Goal: Task Accomplishment & Management: Complete application form

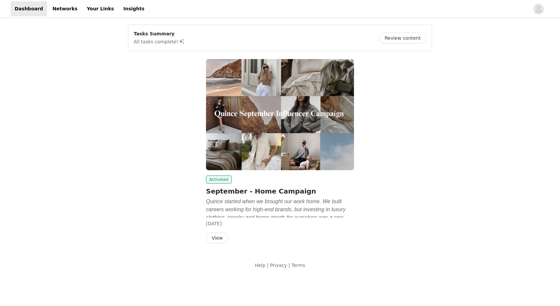
click at [219, 236] on button "View" at bounding box center [217, 237] width 22 height 11
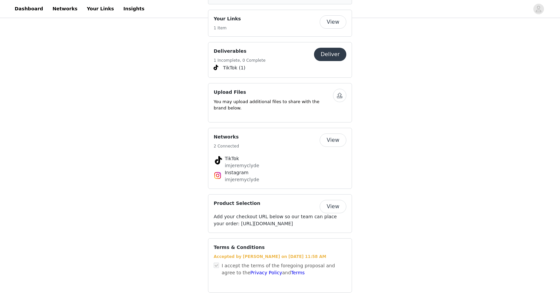
scroll to position [1084, 0]
click at [330, 48] on button "Deliver" at bounding box center [330, 54] width 32 height 13
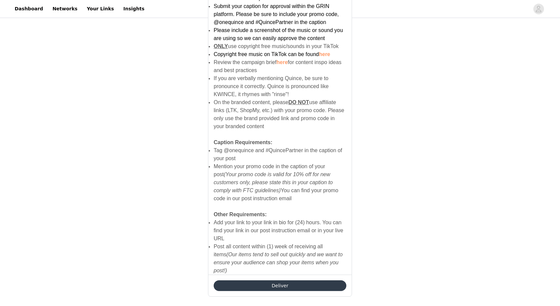
scroll to position [397, 0]
click at [268, 280] on button "Deliver" at bounding box center [280, 285] width 133 height 11
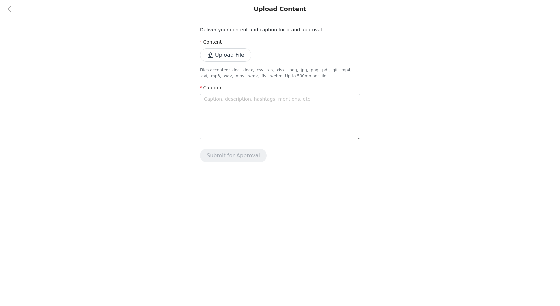
click at [4, 11] on div "Upload Content" at bounding box center [280, 9] width 560 height 18
click at [8, 11] on icon at bounding box center [9, 9] width 3 height 5
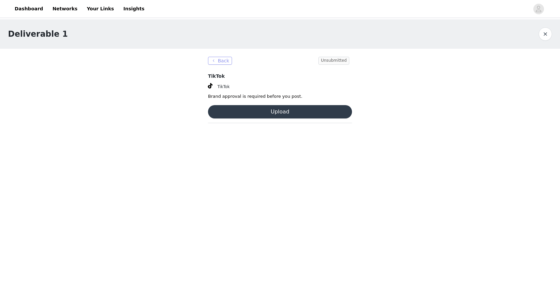
click at [219, 60] on button "Back" at bounding box center [220, 61] width 24 height 8
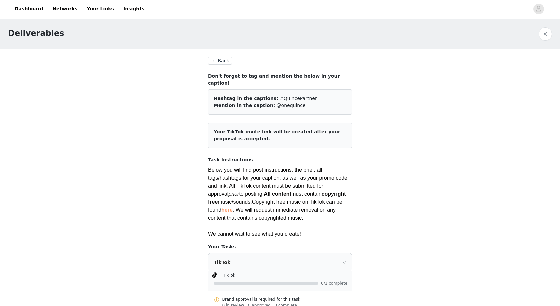
click at [221, 60] on button "Back" at bounding box center [220, 61] width 24 height 8
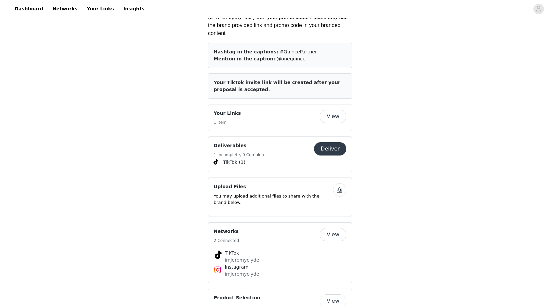
scroll to position [985, 0]
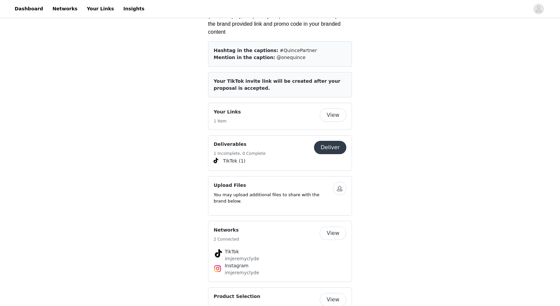
click at [336, 182] on button "button" at bounding box center [339, 188] width 13 height 13
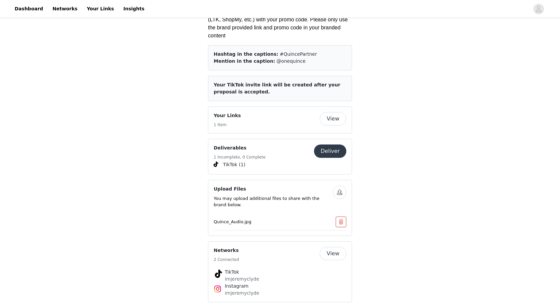
scroll to position [990, 0]
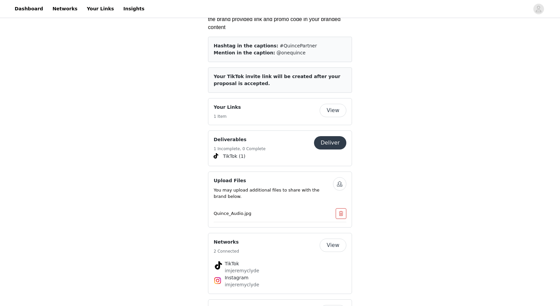
click at [330, 136] on button "Deliver" at bounding box center [330, 142] width 32 height 13
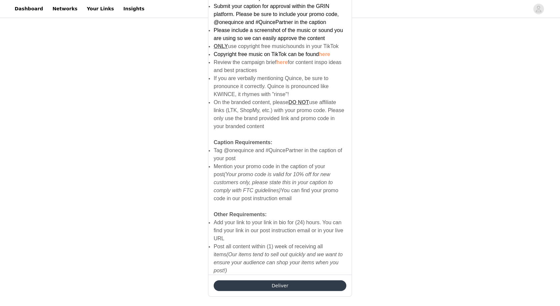
scroll to position [397, 0]
click at [275, 280] on button "Deliver" at bounding box center [280, 285] width 133 height 11
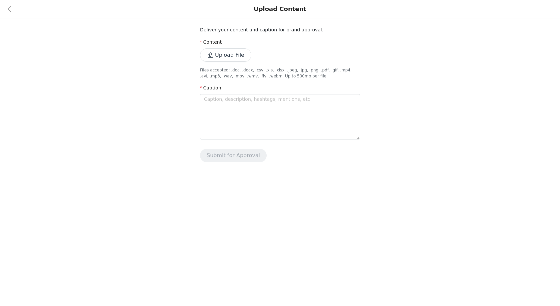
click at [225, 56] on button "Upload File" at bounding box center [225, 54] width 51 height 13
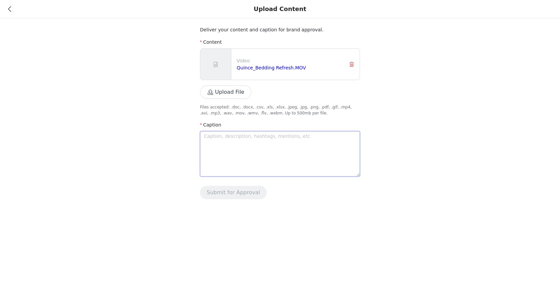
click at [219, 132] on textarea at bounding box center [280, 153] width 160 height 45
paste textarea "A much needed linen bedding refresh from @quince 🍂 use my code INFG-25IMJEREMYC…"
type textarea "A much needed linen bedding refresh from @quince 🍂 use my code INFG-25IMJEREMYC…"
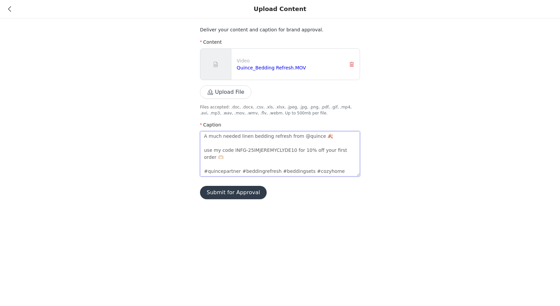
scroll to position [14, 0]
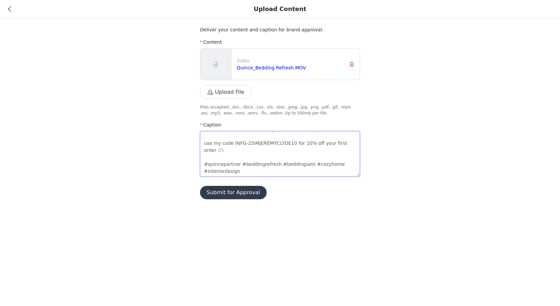
type textarea "A much needed linen bedding refresh from @quince 🍂 use my code INFG-25IMJEREMYC…"
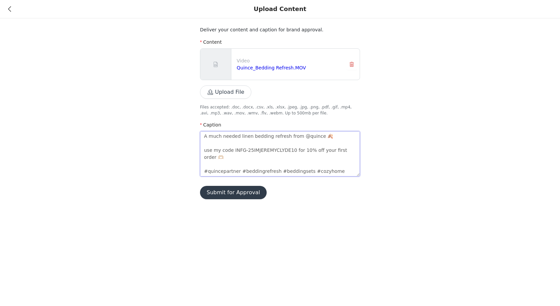
scroll to position [0, 0]
type textarea "A much needed linen bedding refresh from @quince 🍂 use my code INFG-25IMJEREMYC…"
click at [147, 164] on div "Deliver your content and caption for brand approval. Content Video Quince_Beddi…" at bounding box center [280, 103] width 560 height 207
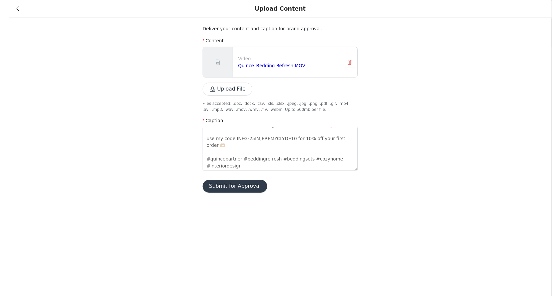
scroll to position [7, 0]
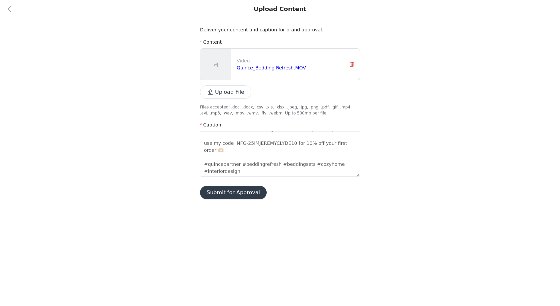
click at [226, 198] on button "Submit for Approval" at bounding box center [233, 192] width 67 height 13
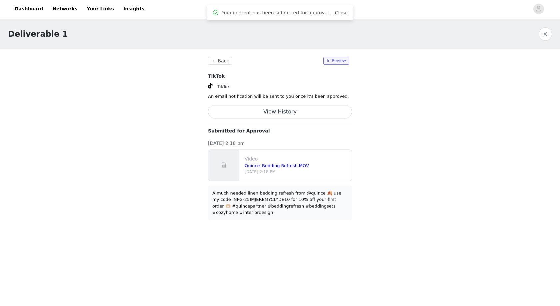
click at [418, 141] on div "Deliverable 1 Back In Review TikTok TikTok An email notification will be sent t…" at bounding box center [280, 123] width 560 height 209
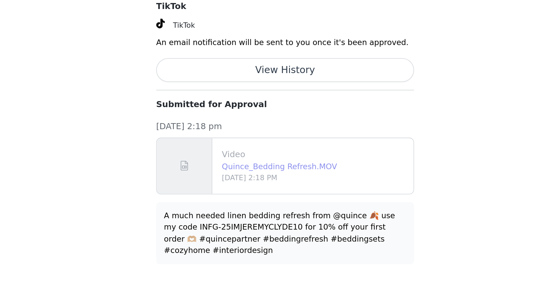
click at [245, 163] on link "Quince_Bedding Refresh.MOV" at bounding box center [277, 165] width 64 height 5
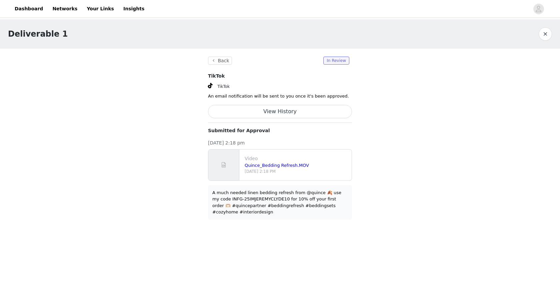
scroll to position [0, 0]
click at [34, 8] on link "Dashboard" at bounding box center [29, 8] width 36 height 15
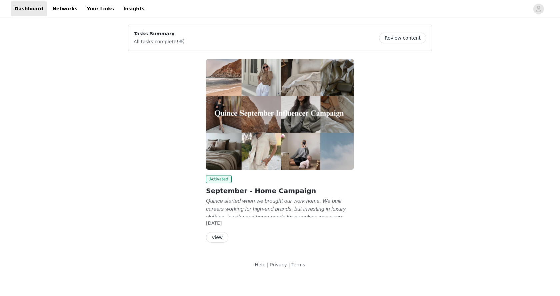
click at [258, 173] on div "Activated September - Home Campaign Quince started when we brought our work hom…" at bounding box center [280, 151] width 148 height 184
click at [245, 147] on img at bounding box center [280, 114] width 148 height 111
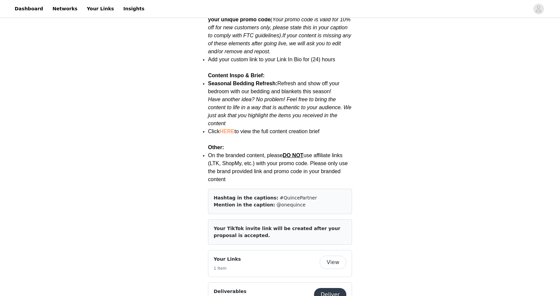
scroll to position [838, 0]
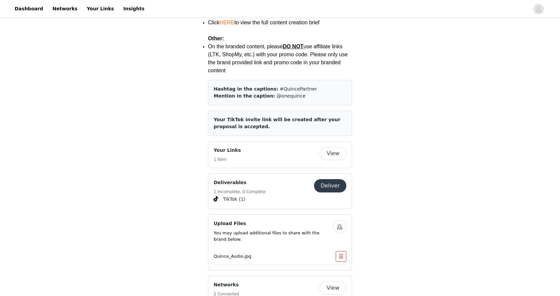
scroll to position [949, 0]
